Goal: Task Accomplishment & Management: Use online tool/utility

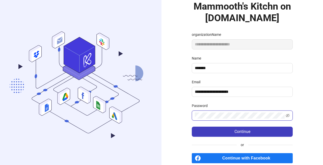
scroll to position [76, 0]
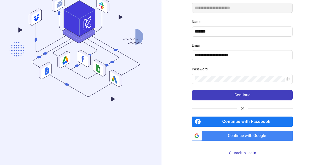
click at [242, 139] on span "Continue with Google" at bounding box center [248, 136] width 89 height 10
